Goal: Task Accomplishment & Management: Use online tool/utility

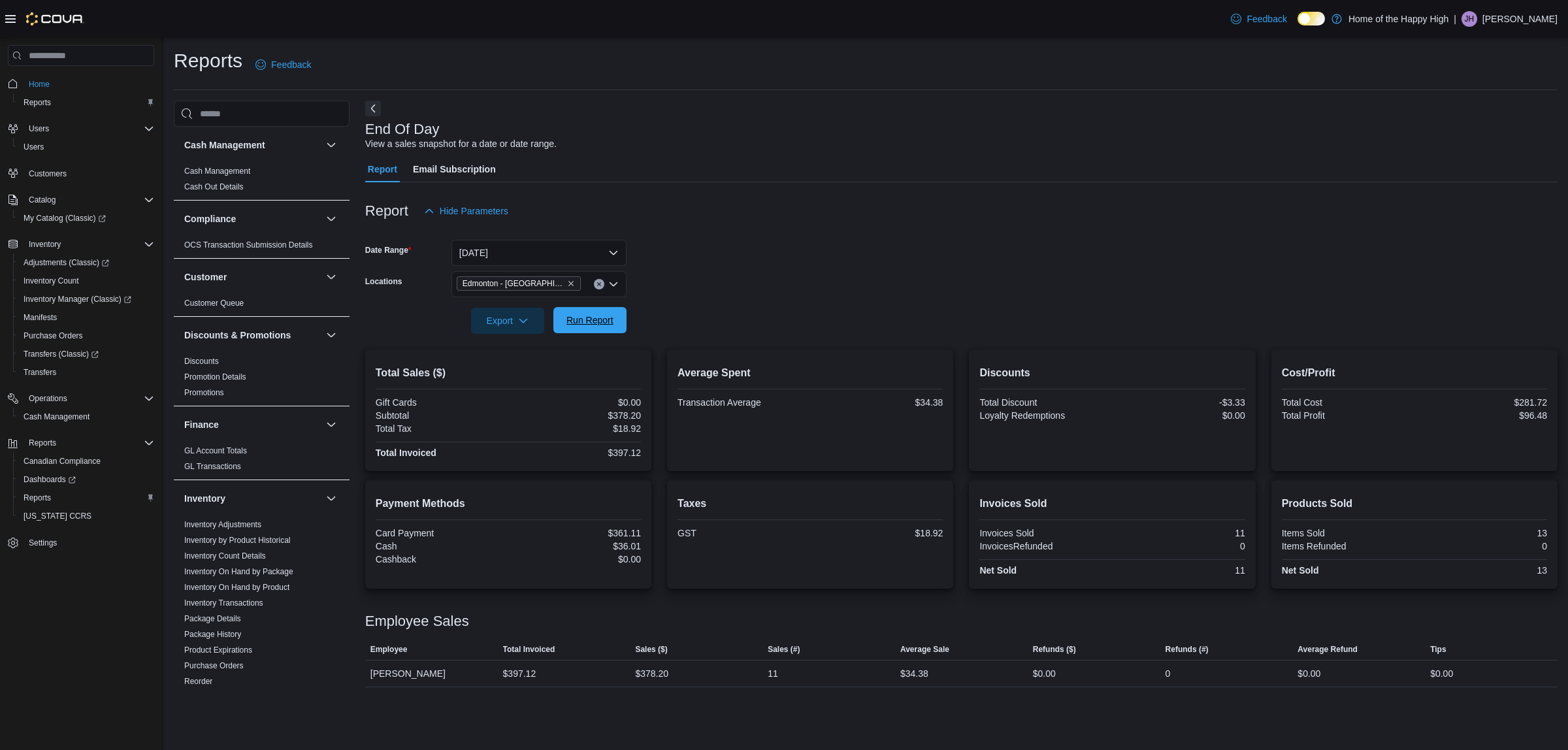
scroll to position [408, 0]
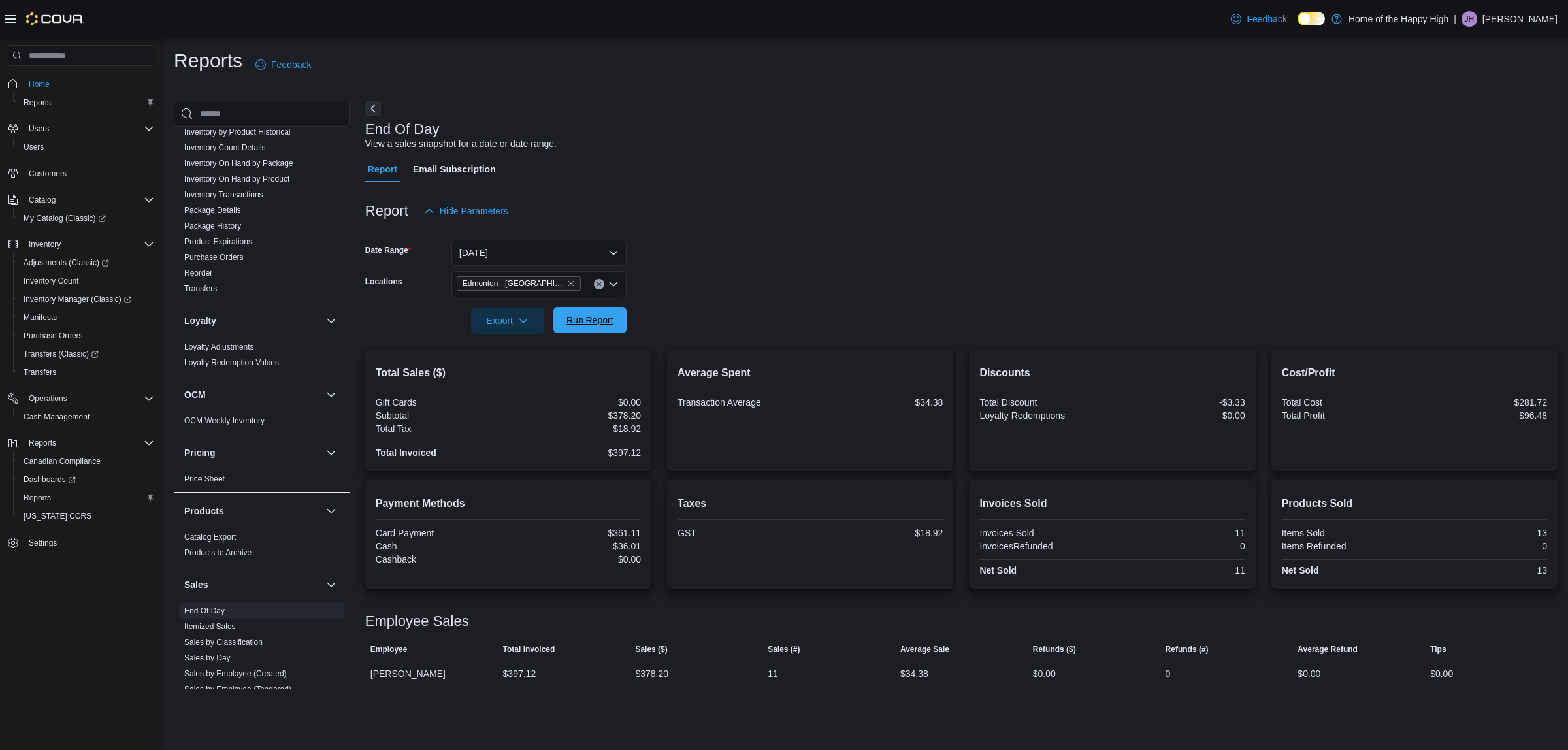
click at [593, 328] on span "Run Report" at bounding box center [590, 320] width 57 height 26
click at [569, 285] on icon "Remove Edmonton - Terrace Plaza - Fire & Flower from selection in this group" at bounding box center [571, 285] width 5 height 5
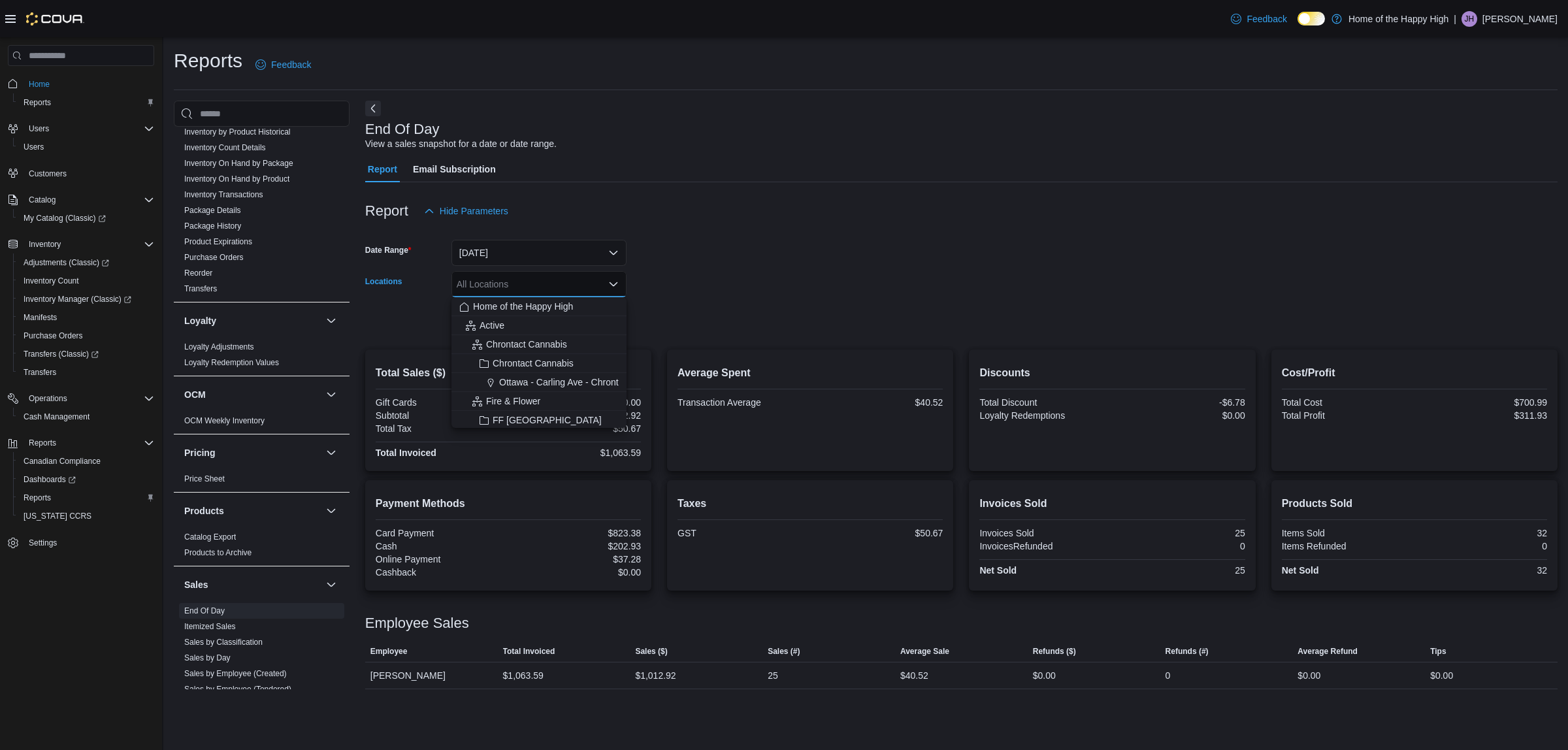
click at [569, 284] on div "All Locations Combo box. Selected. Combo box input. All Locations. Type some te…" at bounding box center [539, 284] width 175 height 26
type input "**"
drag, startPoint x: 573, startPoint y: 311, endPoint x: 657, endPoint y: 291, distance: 86.3
click at [575, 309] on span "[GEOGRAPHIC_DATA] - [GEOGRAPHIC_DATA] - Fire & Flower" at bounding box center [636, 306] width 261 height 13
click at [848, 265] on form "Date Range [DATE] Locations [GEOGRAPHIC_DATA] - [GEOGRAPHIC_DATA] - Fire & Flow…" at bounding box center [961, 278] width 1192 height 110
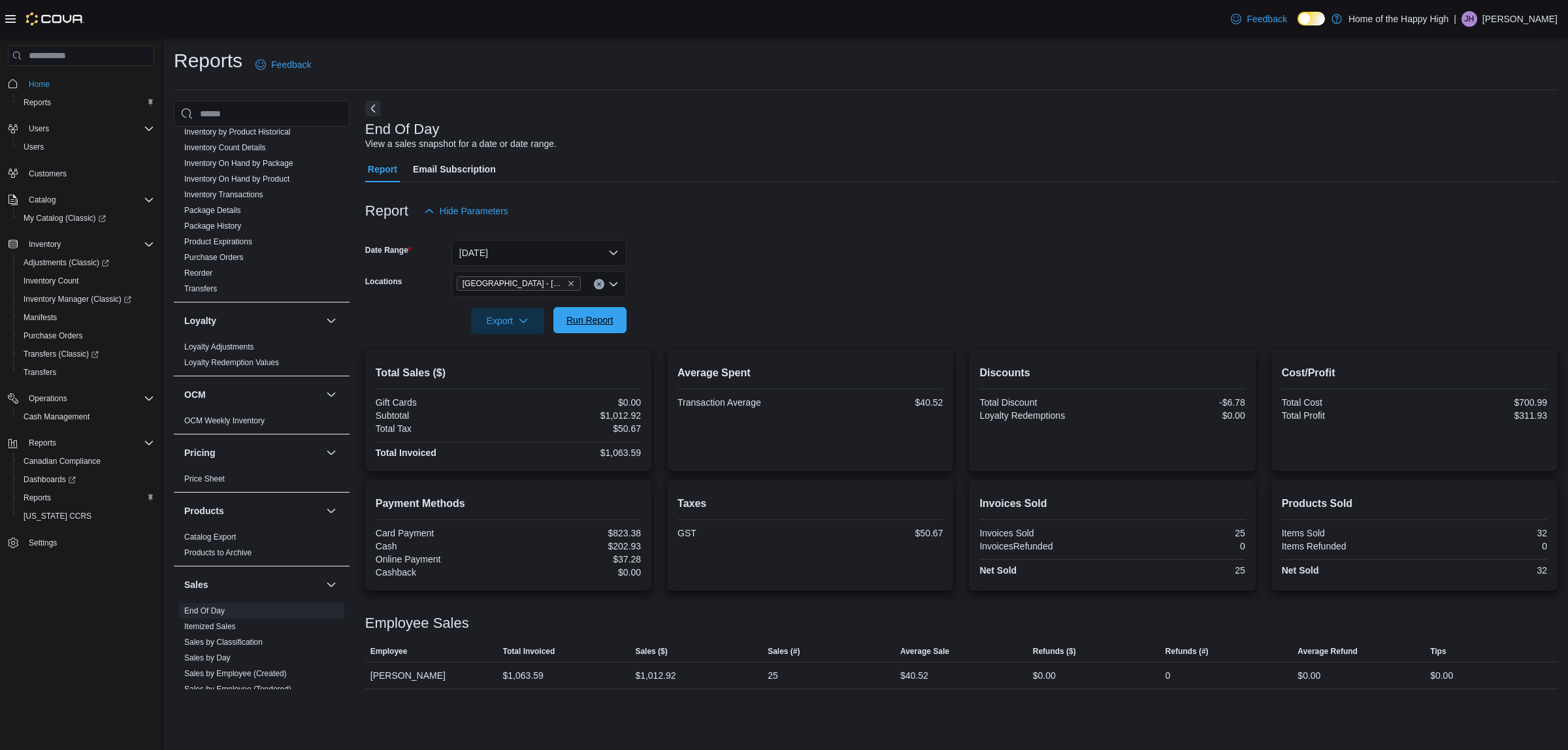
click at [596, 313] on span "Run Report" at bounding box center [590, 320] width 57 height 26
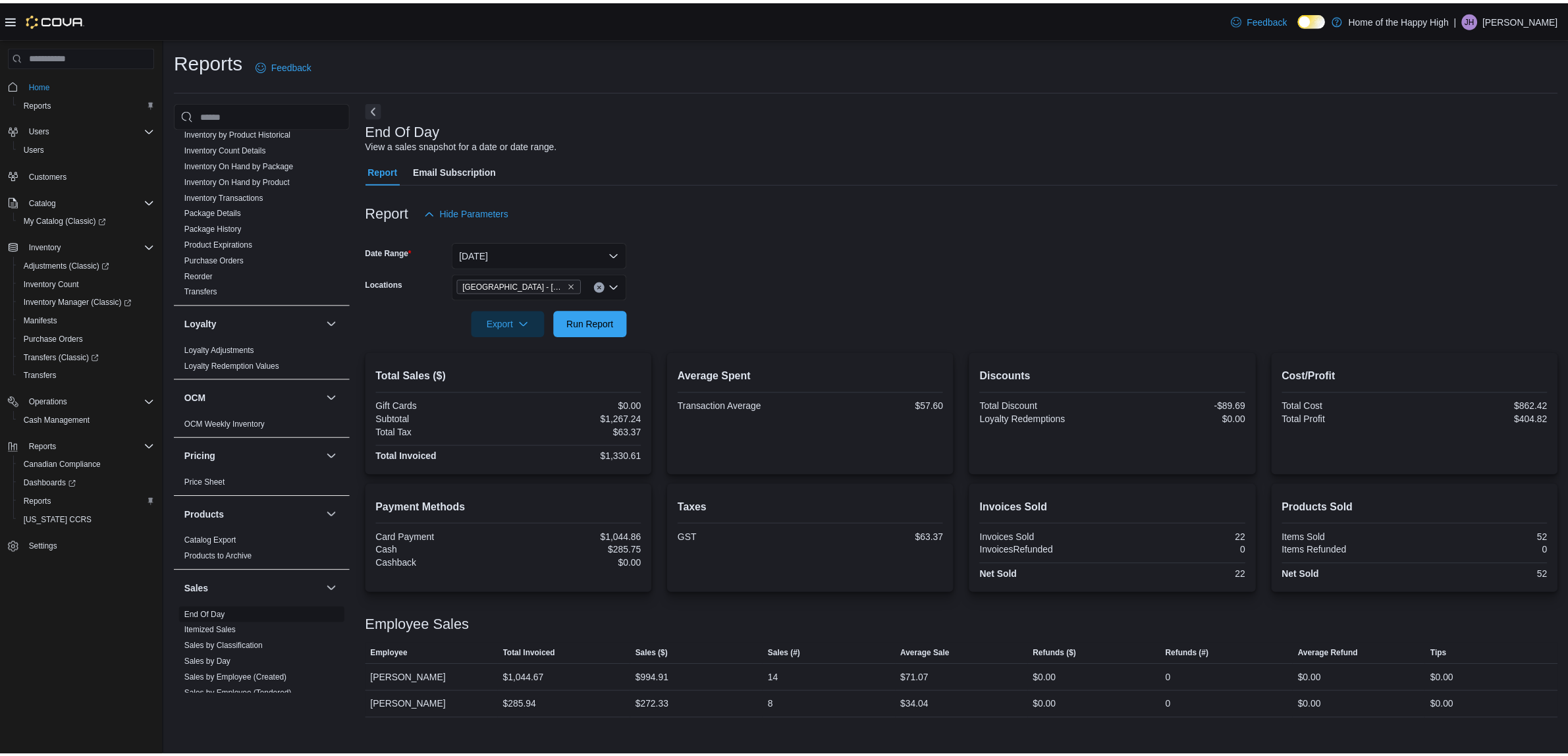
scroll to position [640, 0]
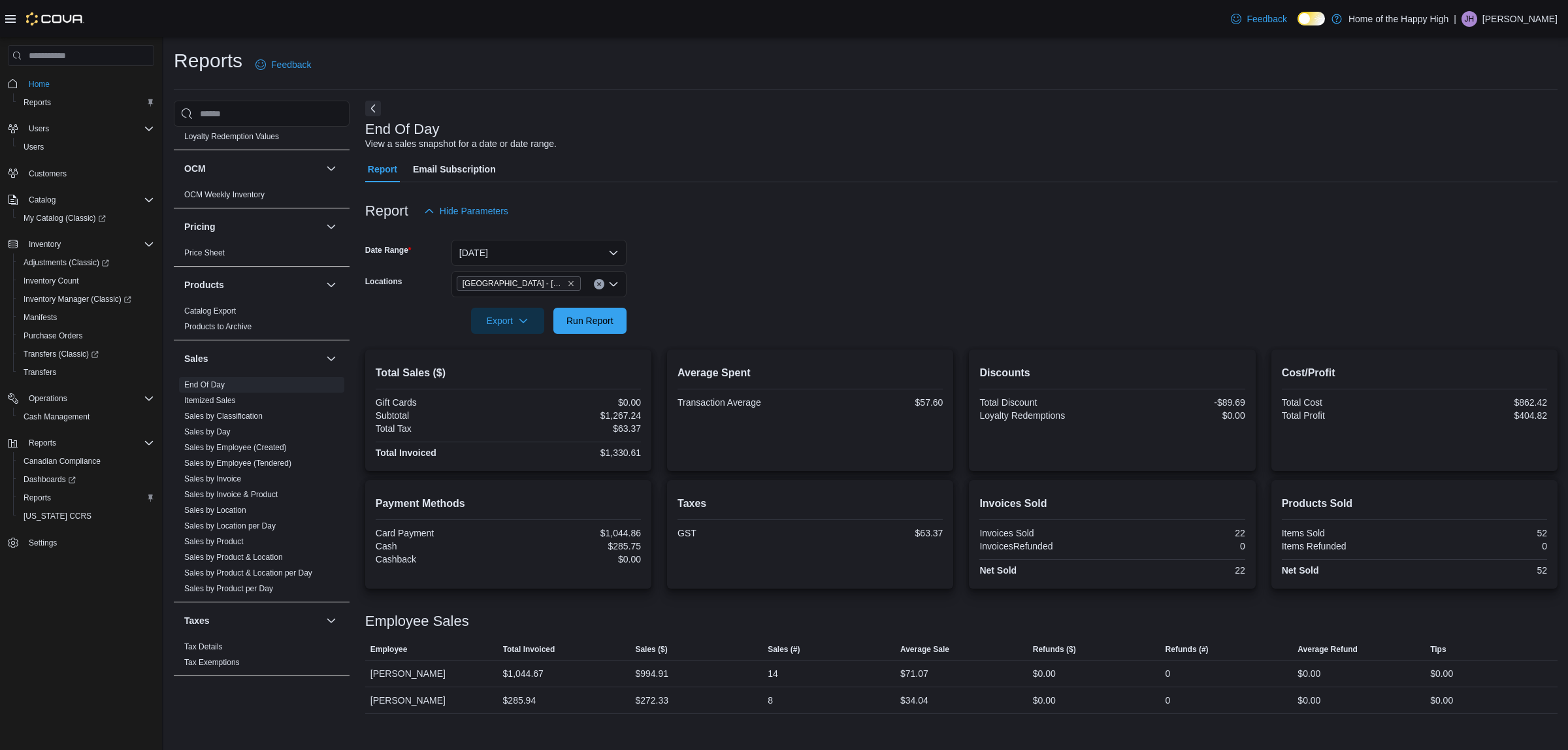
drag, startPoint x: 237, startPoint y: 508, endPoint x: 589, endPoint y: 380, distance: 374.6
click at [237, 508] on link "Sales by Location" at bounding box center [215, 510] width 62 height 9
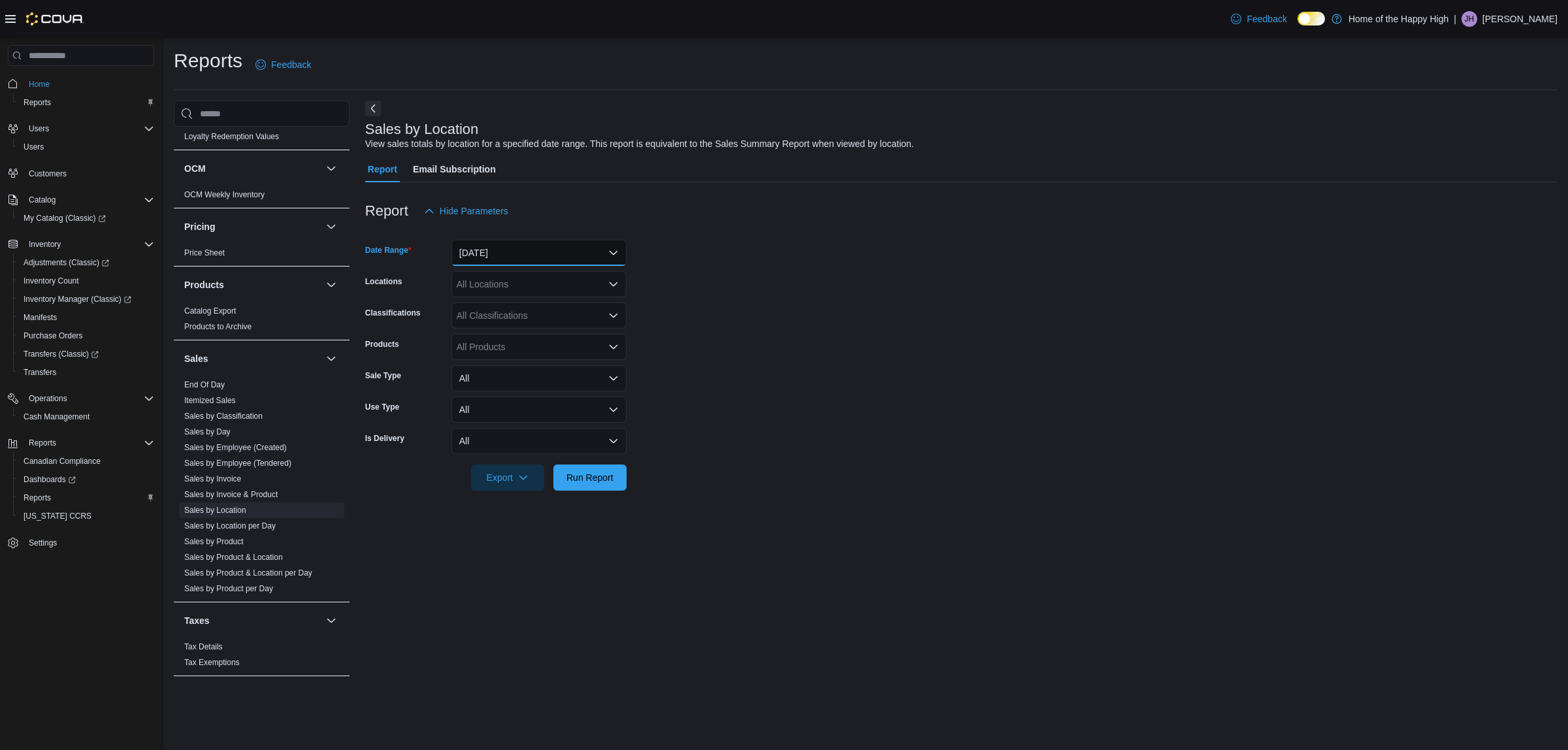
click at [580, 253] on button "[DATE]" at bounding box center [539, 253] width 175 height 26
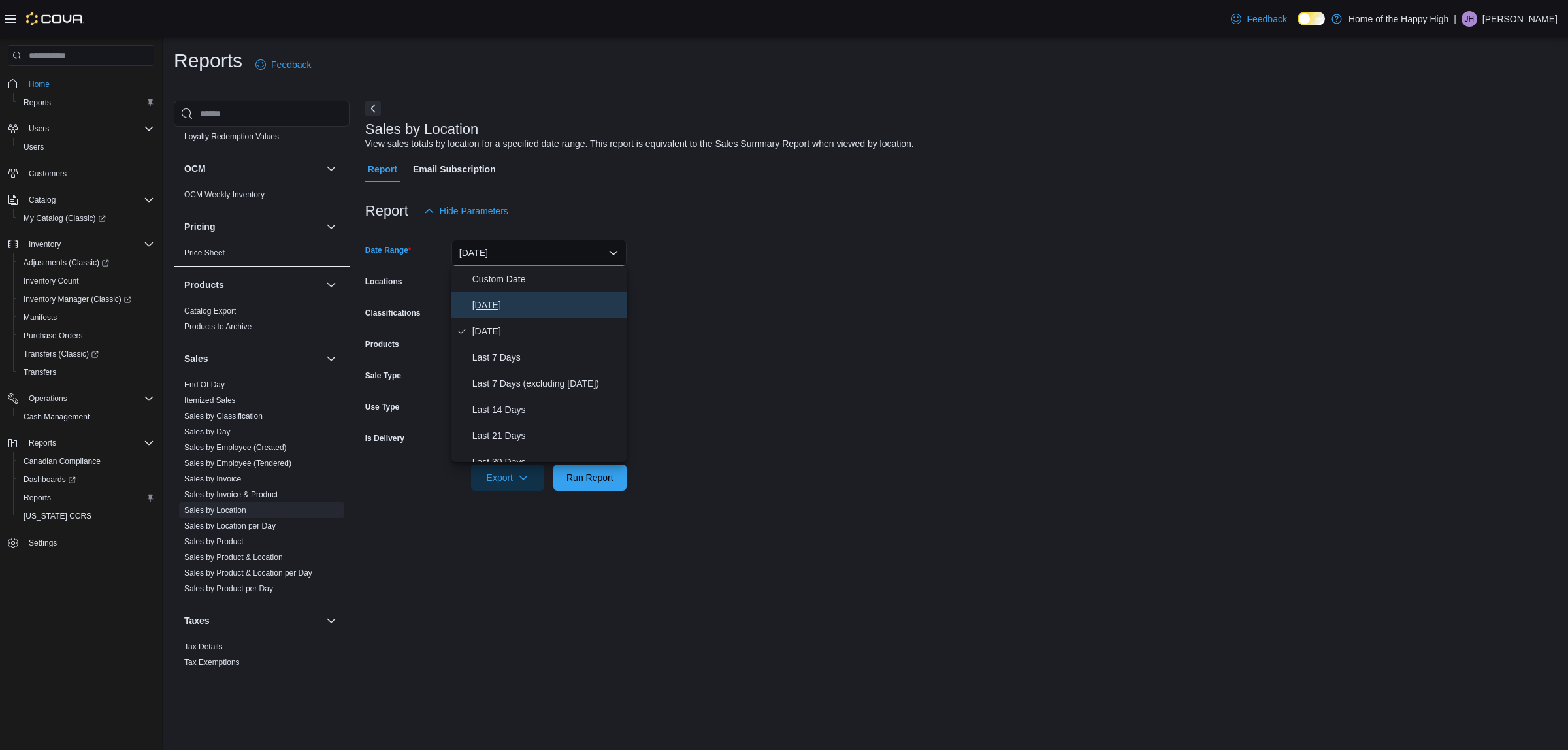
click at [539, 296] on button "[DATE]" at bounding box center [539, 305] width 175 height 26
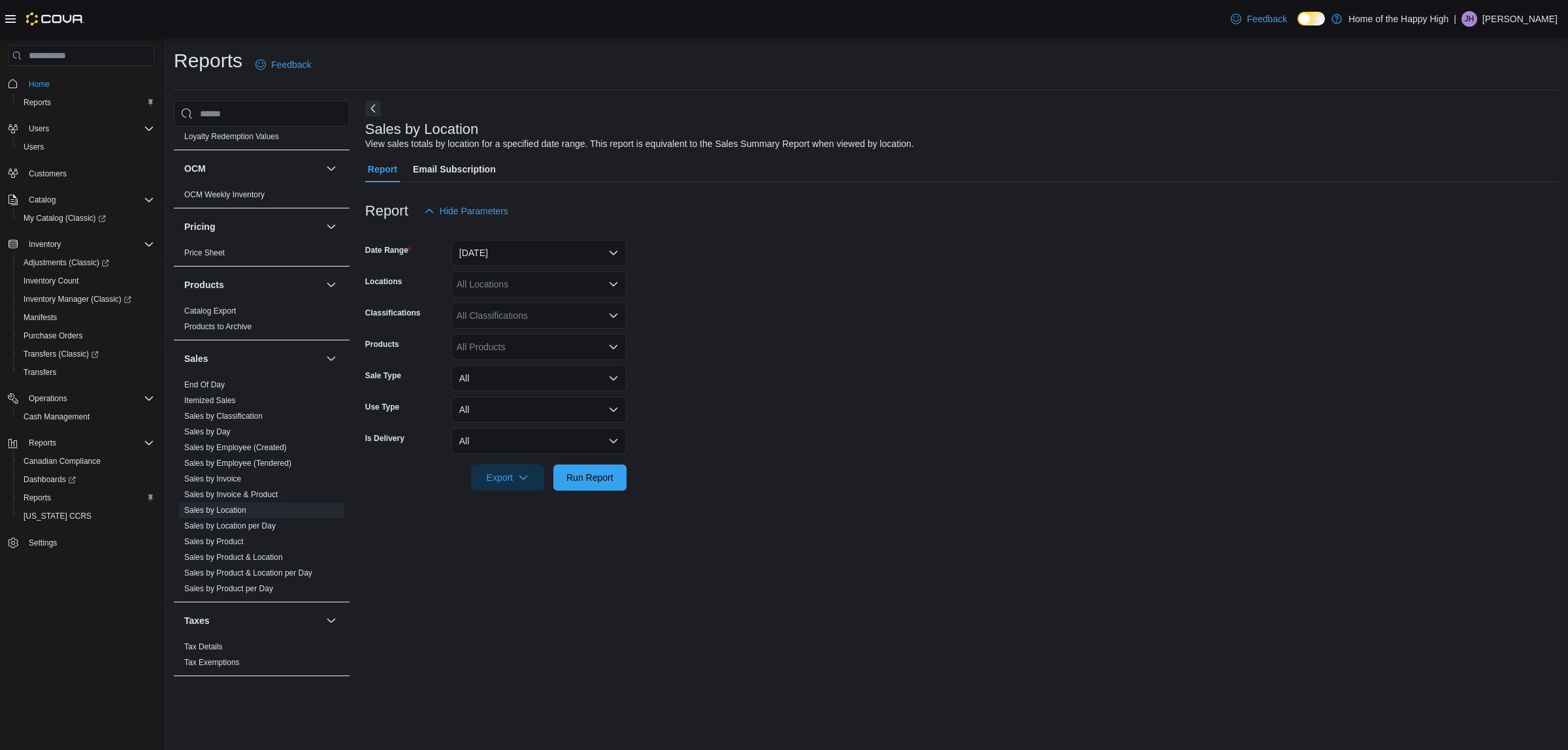
click at [532, 268] on form "Date Range [DATE] Locations All Locations Classifications All Classifications P…" at bounding box center [961, 357] width 1192 height 267
click at [537, 289] on div "All Locations" at bounding box center [539, 284] width 175 height 26
type input "**"
click at [529, 302] on span "FF [GEOGRAPHIC_DATA]" at bounding box center [547, 306] width 109 height 13
click at [608, 474] on span "Run Report" at bounding box center [590, 476] width 47 height 13
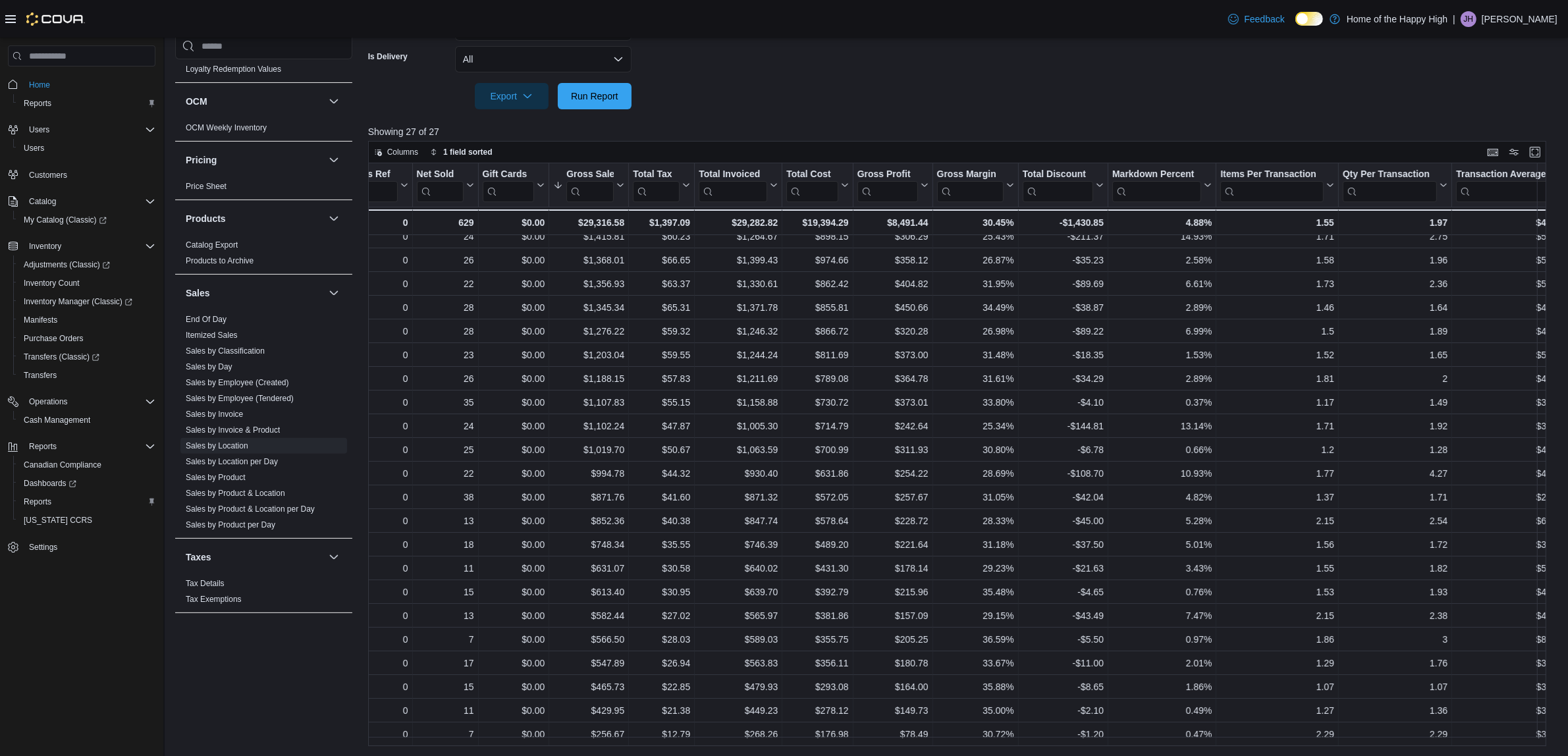
scroll to position [137, 471]
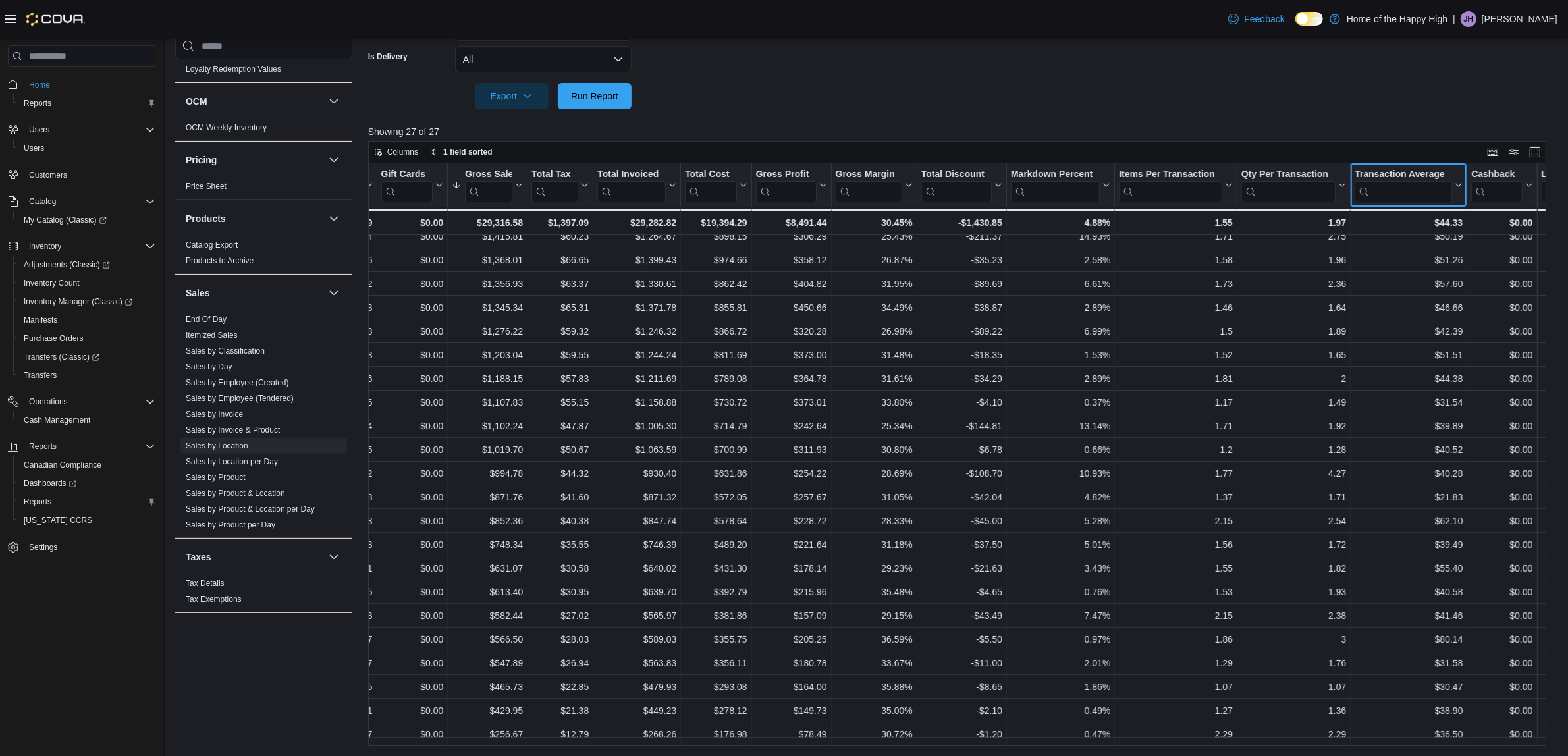
click at [1452, 182] on icon at bounding box center [1457, 184] width 10 height 8
click at [1424, 244] on button "Sort High-Low" at bounding box center [1408, 250] width 79 height 16
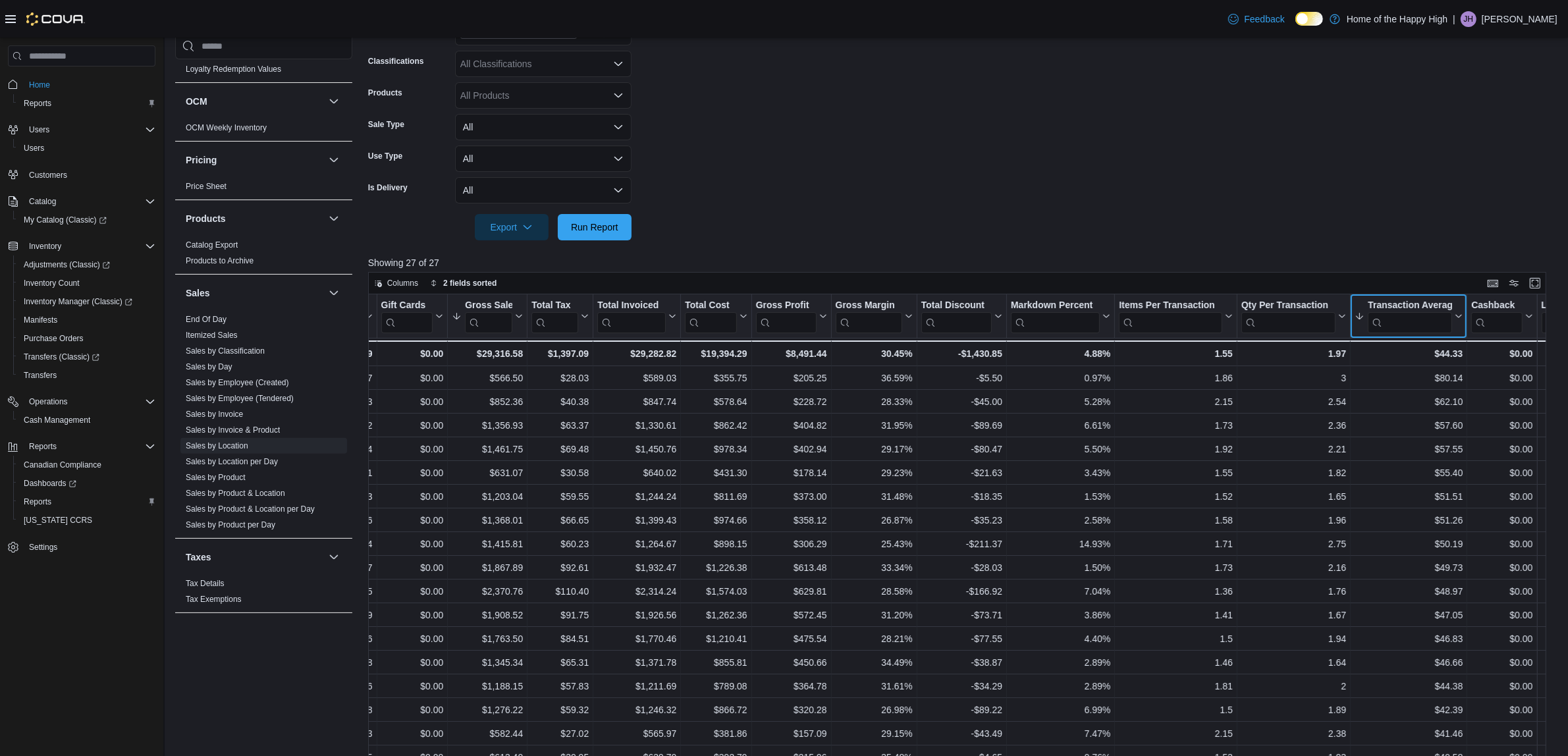
scroll to position [258, 0]
click at [1456, 308] on icon at bounding box center [1457, 312] width 10 height 8
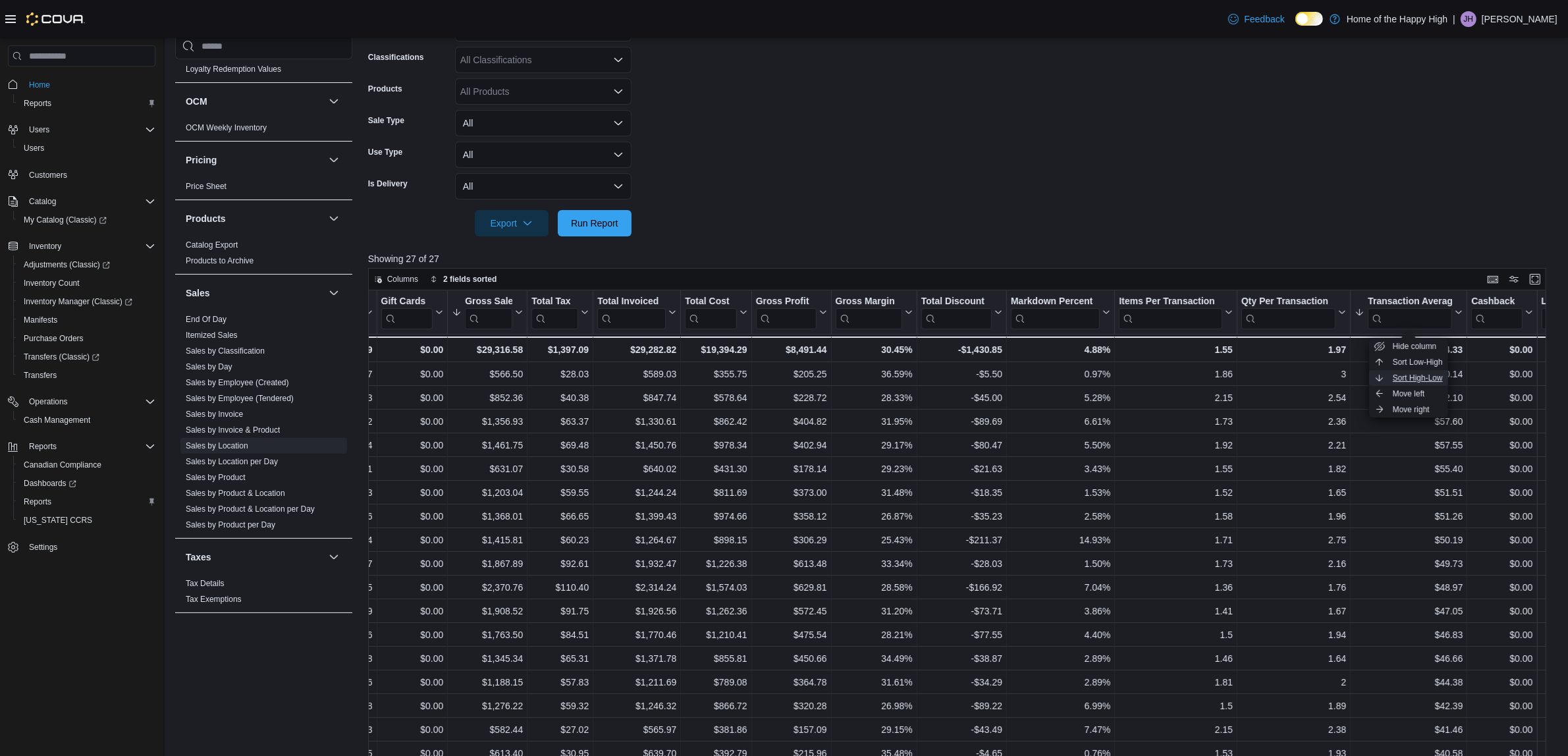
click at [1425, 373] on span "Sort High-Low" at bounding box center [1418, 378] width 50 height 10
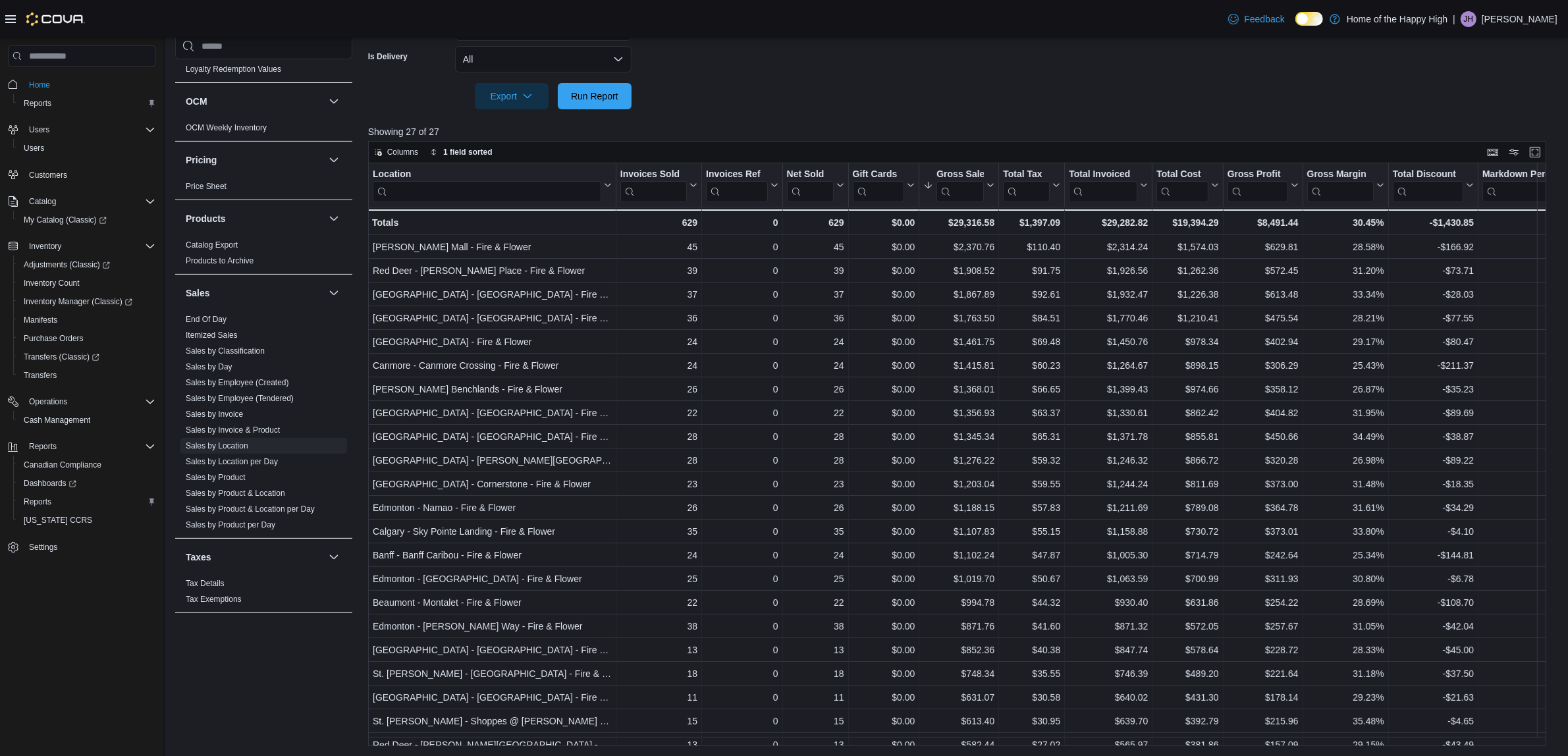
scroll to position [0, 774]
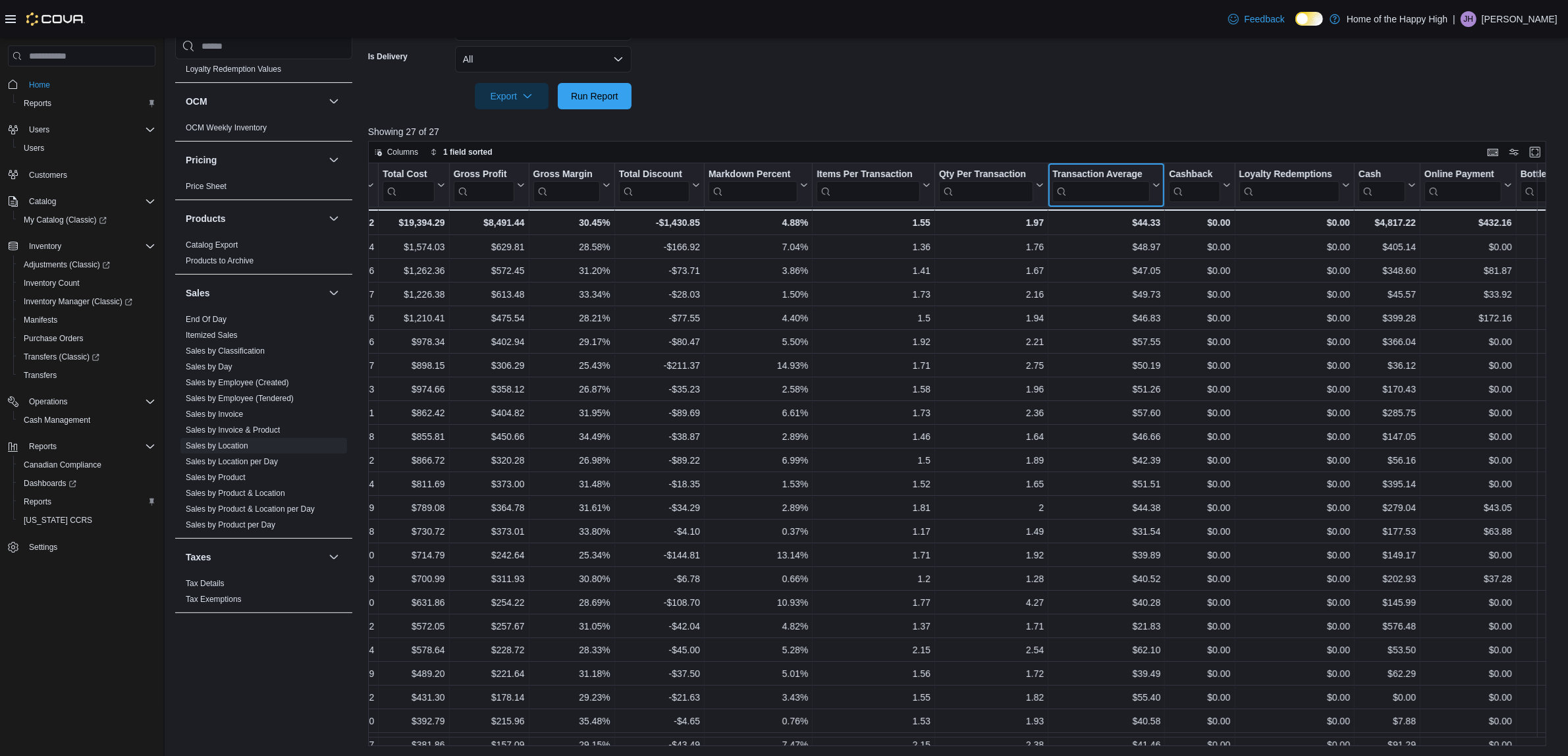
click at [1154, 190] on button "Transaction Average" at bounding box center [1106, 185] width 108 height 34
click at [1119, 250] on span "Sort High-Low" at bounding box center [1115, 250] width 50 height 10
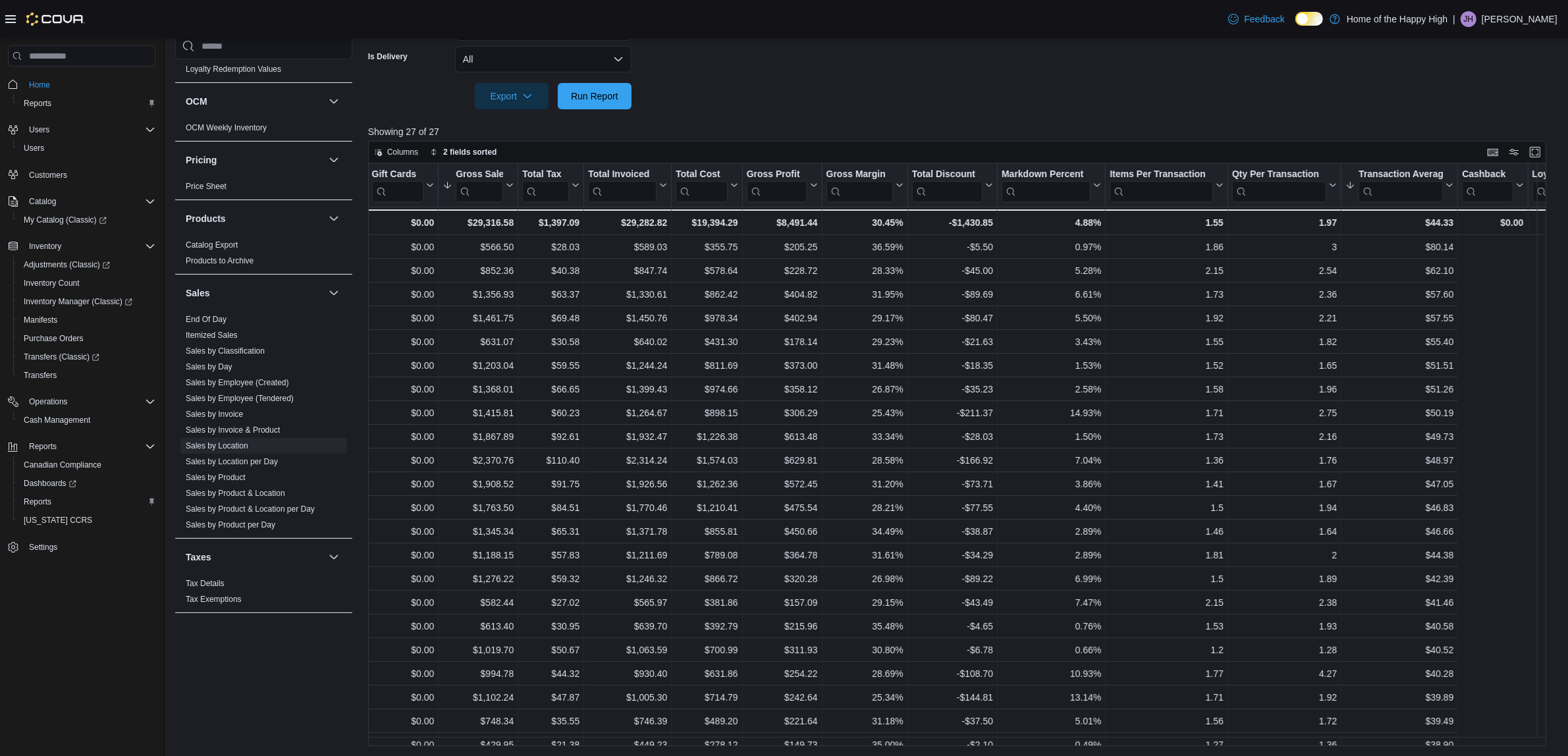
scroll to position [0, 0]
